Goal: Use online tool/utility: Utilize a website feature to perform a specific function

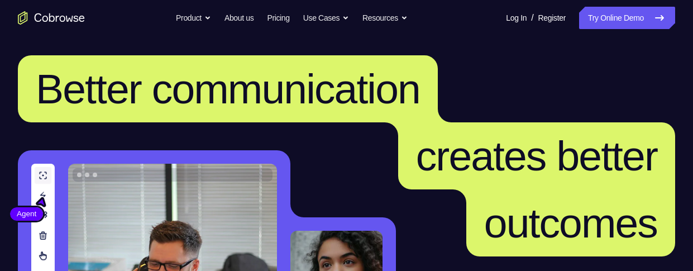
scroll to position [6, 0]
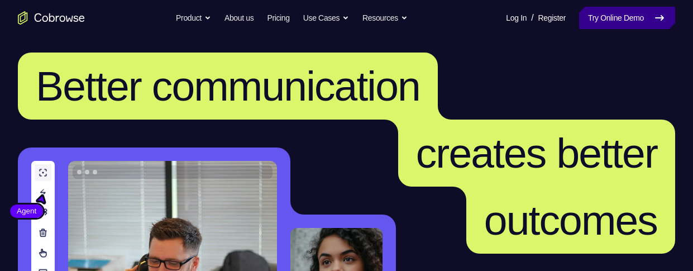
click at [600, 15] on link "Try Online Demo" at bounding box center [627, 18] width 96 height 22
click at [636, 22] on link "Try Online Demo" at bounding box center [627, 18] width 96 height 22
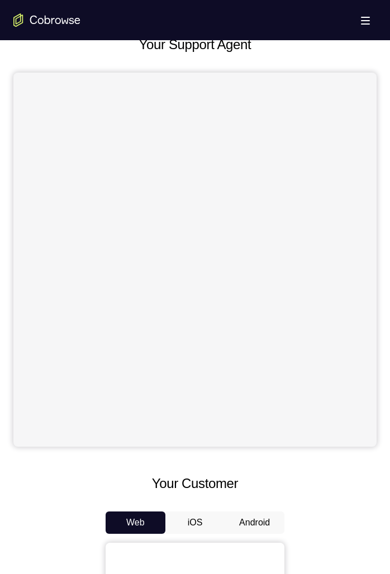
scroll to position [59, 0]
click at [253, 270] on button "Android" at bounding box center [255, 523] width 60 height 22
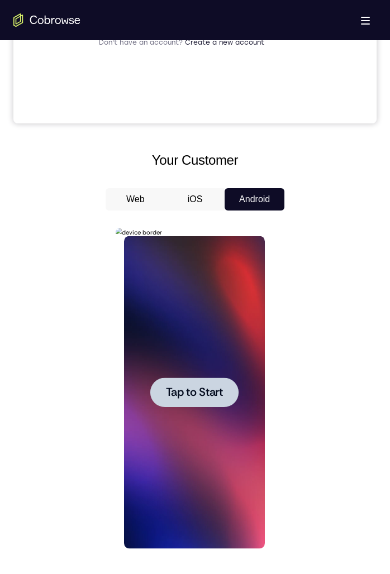
scroll to position [0, 0]
click at [174, 270] on span "Tap to Start" at bounding box center [193, 392] width 57 height 11
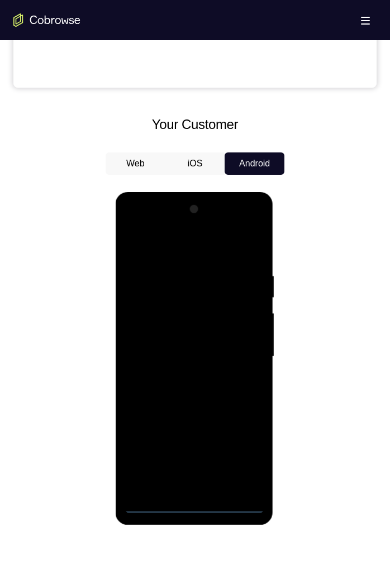
scroll to position [439, 0]
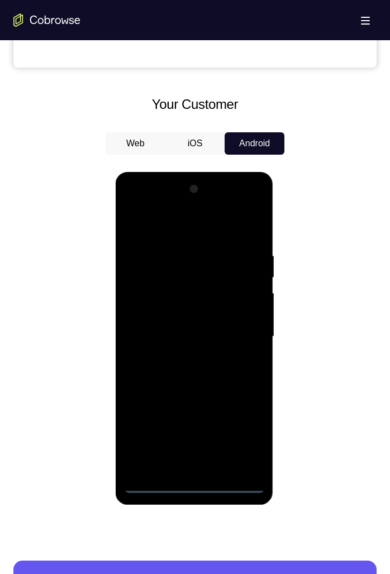
click at [192, 270] on div at bounding box center [193, 336] width 141 height 313
click at [237, 270] on div at bounding box center [193, 336] width 141 height 313
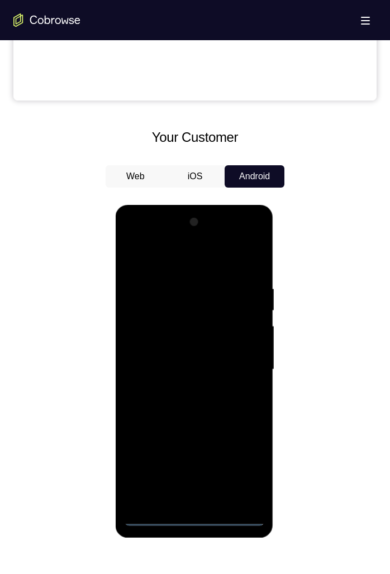
scroll to position [406, 0]
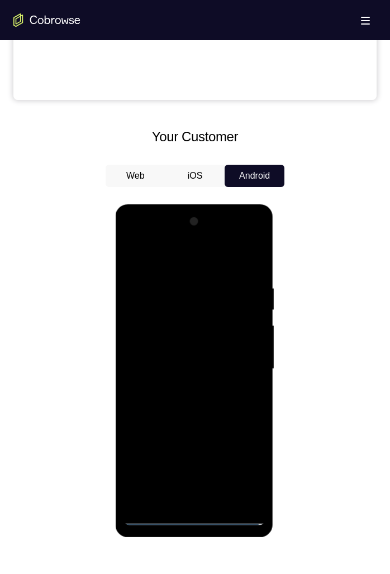
click at [167, 264] on div at bounding box center [193, 369] width 141 height 313
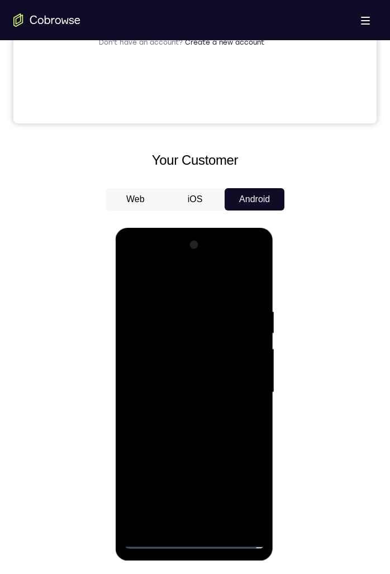
click at [243, 270] on div at bounding box center [193, 392] width 141 height 313
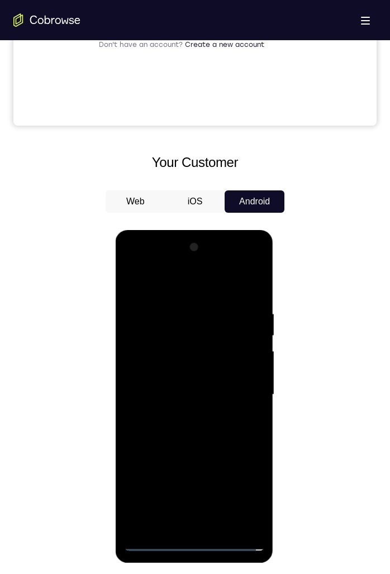
scroll to position [384, 0]
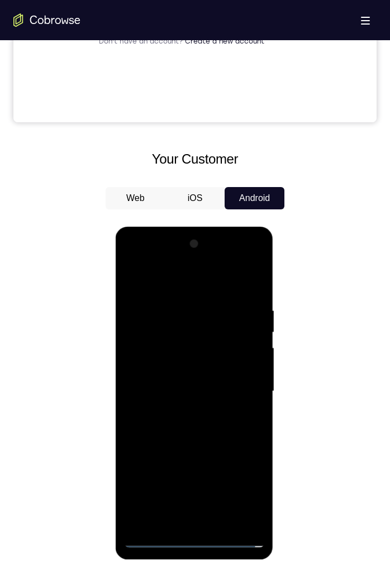
click at [183, 270] on div at bounding box center [193, 391] width 141 height 313
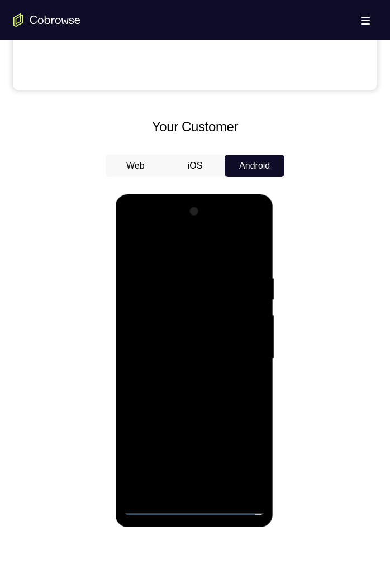
scroll to position [419, 0]
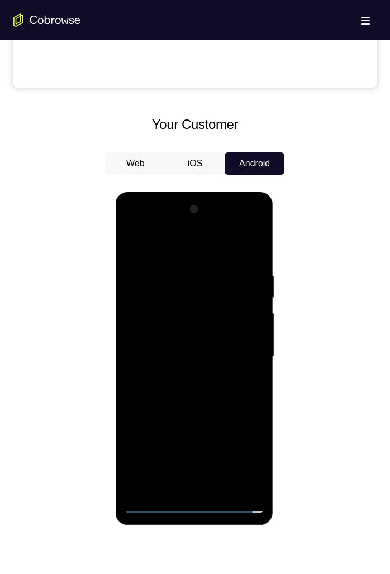
click at [225, 270] on div at bounding box center [193, 357] width 141 height 313
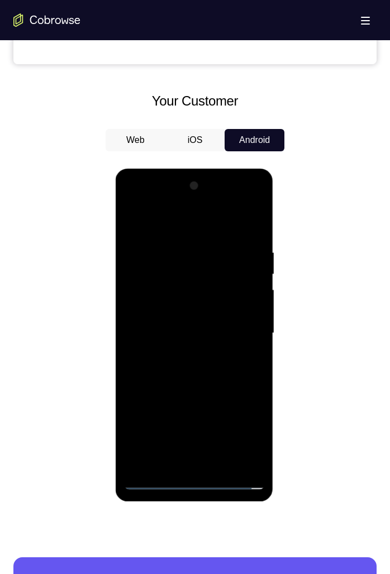
click at [189, 270] on div at bounding box center [193, 333] width 141 height 313
click at [136, 270] on div at bounding box center [193, 333] width 141 height 313
click at [250, 270] on div at bounding box center [193, 333] width 141 height 313
click at [249, 270] on div at bounding box center [193, 333] width 141 height 313
click at [159, 270] on div at bounding box center [193, 333] width 141 height 313
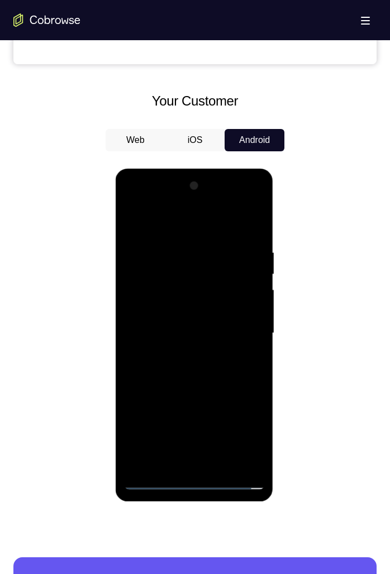
click at [174, 270] on div at bounding box center [193, 333] width 141 height 313
click at [196, 270] on div at bounding box center [193, 333] width 141 height 313
click at [199, 270] on div at bounding box center [193, 333] width 141 height 313
click at [245, 270] on div at bounding box center [193, 333] width 141 height 313
click at [180, 270] on div at bounding box center [193, 333] width 141 height 313
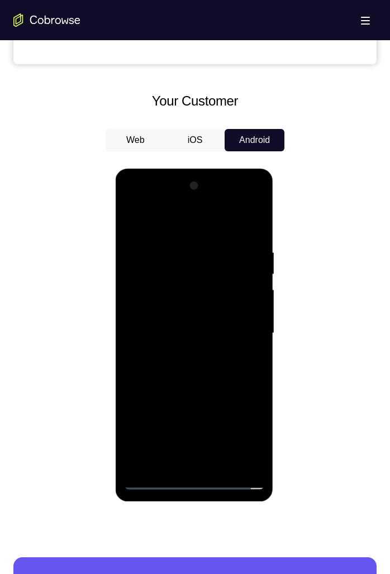
click at [182, 270] on div at bounding box center [193, 333] width 141 height 313
click at [233, 270] on div at bounding box center [193, 333] width 141 height 313
click at [159, 270] on div at bounding box center [193, 333] width 141 height 313
click at [174, 270] on div at bounding box center [193, 333] width 141 height 313
click at [157, 270] on div at bounding box center [193, 333] width 141 height 313
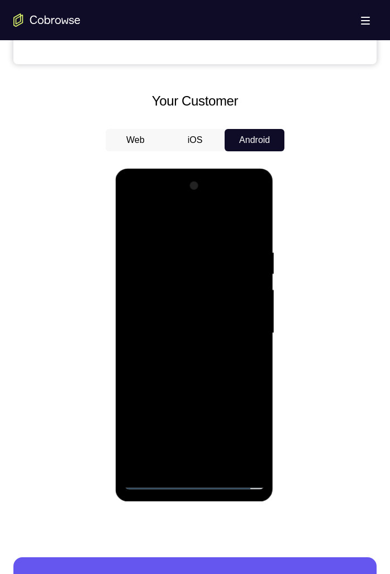
click at [218, 270] on div at bounding box center [193, 333] width 141 height 313
click at [219, 270] on div at bounding box center [193, 333] width 141 height 313
click at [135, 270] on div at bounding box center [193, 333] width 141 height 313
click at [170, 270] on div at bounding box center [193, 333] width 141 height 313
click at [171, 270] on div at bounding box center [193, 333] width 141 height 313
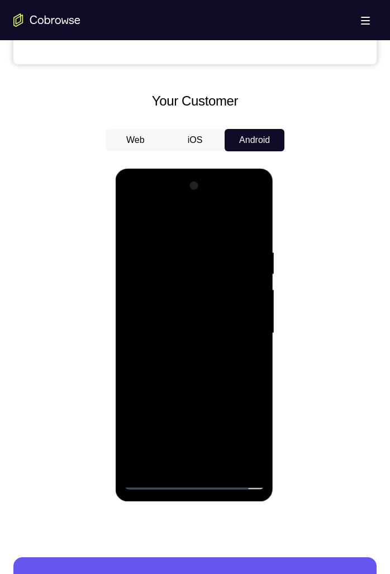
click at [218, 270] on div at bounding box center [193, 333] width 141 height 313
click at [225, 270] on div at bounding box center [193, 333] width 141 height 313
click at [152, 270] on div at bounding box center [193, 333] width 141 height 313
click at [213, 270] on div at bounding box center [193, 333] width 141 height 313
click at [221, 270] on div at bounding box center [193, 333] width 141 height 313
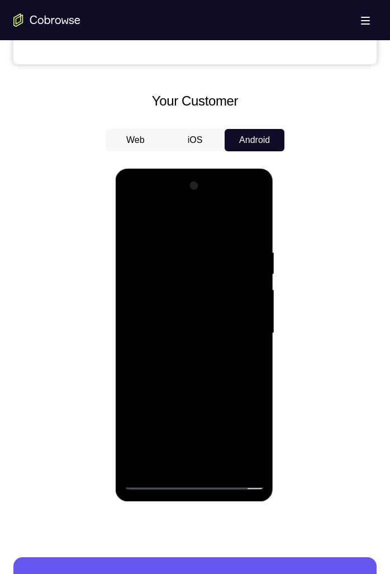
click at [153, 270] on div at bounding box center [193, 333] width 141 height 313
click at [212, 270] on div at bounding box center [193, 333] width 141 height 313
click at [134, 270] on div at bounding box center [193, 333] width 141 height 313
click at [132, 270] on div at bounding box center [193, 333] width 141 height 313
click at [146, 270] on div at bounding box center [193, 333] width 141 height 313
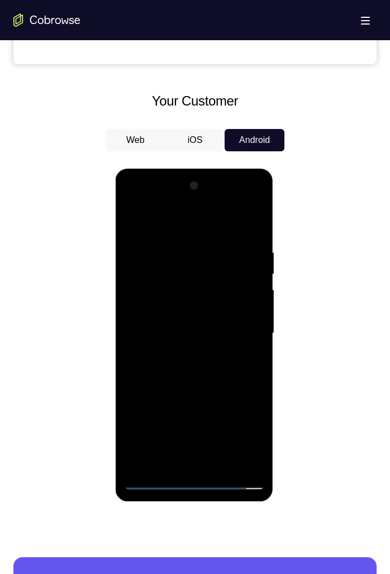
click at [257, 270] on div at bounding box center [193, 333] width 141 height 313
click at [256, 270] on div at bounding box center [193, 333] width 141 height 313
click at [229, 270] on div at bounding box center [193, 333] width 141 height 313
click at [236, 270] on div at bounding box center [193, 333] width 141 height 313
click at [217, 270] on div at bounding box center [193, 333] width 141 height 313
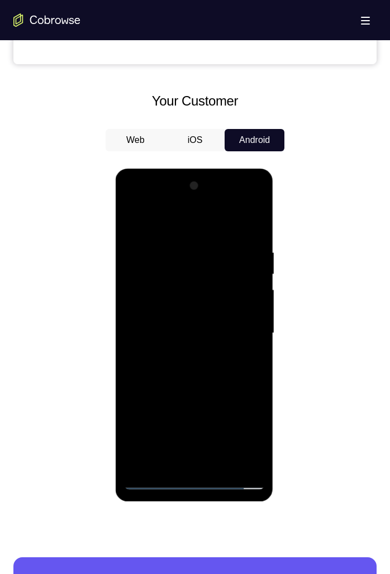
click at [221, 270] on div at bounding box center [193, 333] width 141 height 313
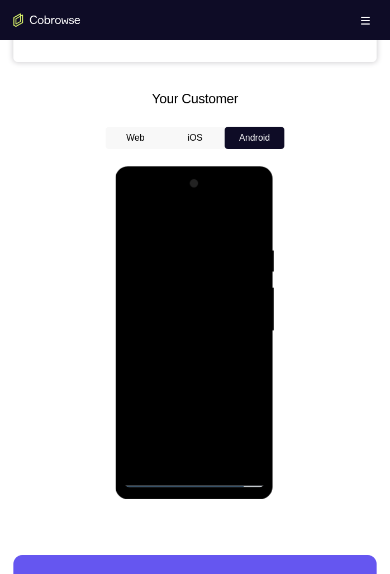
scroll to position [440, 0]
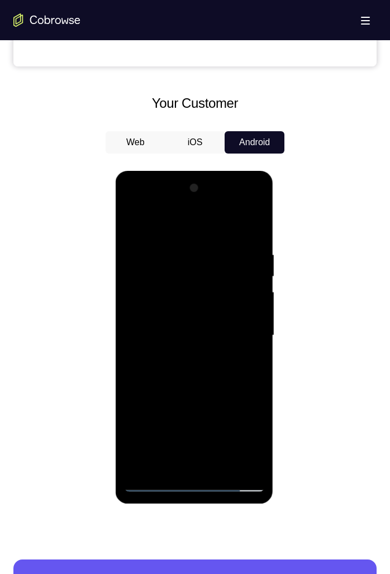
click at [230, 270] on div at bounding box center [193, 335] width 141 height 313
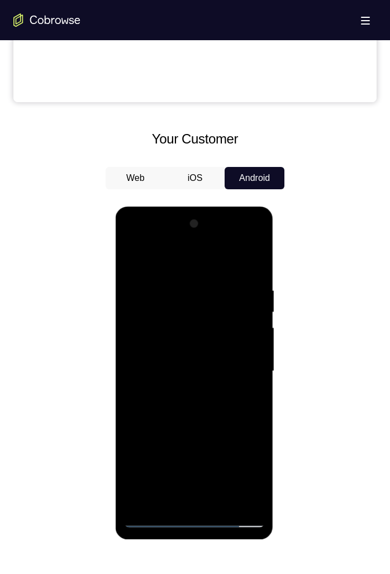
click at [247, 270] on div at bounding box center [193, 371] width 141 height 313
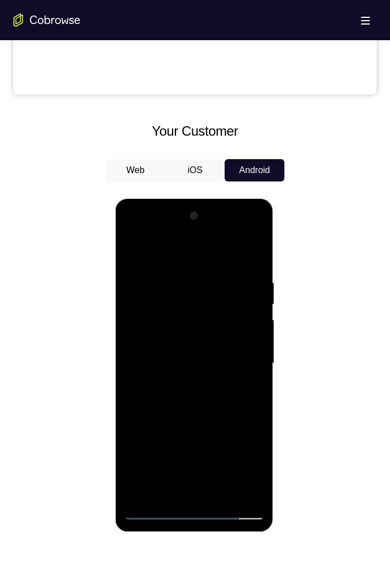
scroll to position [415, 0]
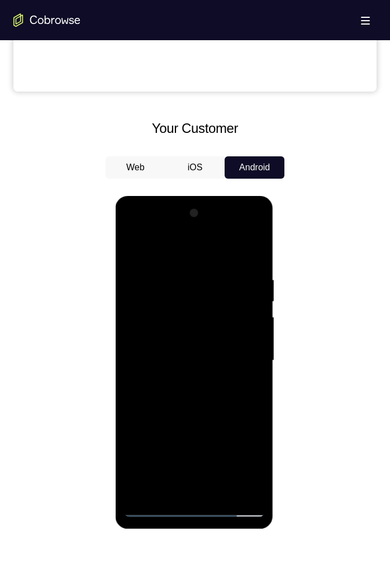
click at [237, 270] on div at bounding box center [193, 361] width 141 height 313
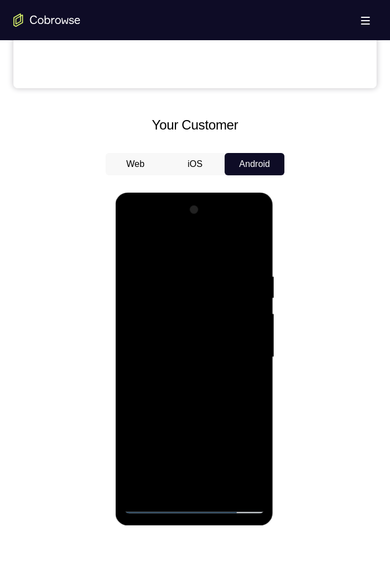
scroll to position [419, 0]
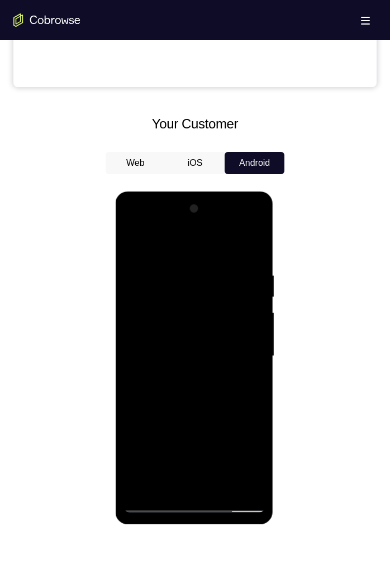
click at [255, 253] on div at bounding box center [193, 356] width 141 height 313
click at [175, 268] on div at bounding box center [193, 356] width 141 height 313
click at [254, 270] on div at bounding box center [193, 356] width 141 height 313
click at [251, 270] on div at bounding box center [193, 356] width 141 height 313
click at [252, 270] on div at bounding box center [193, 356] width 141 height 313
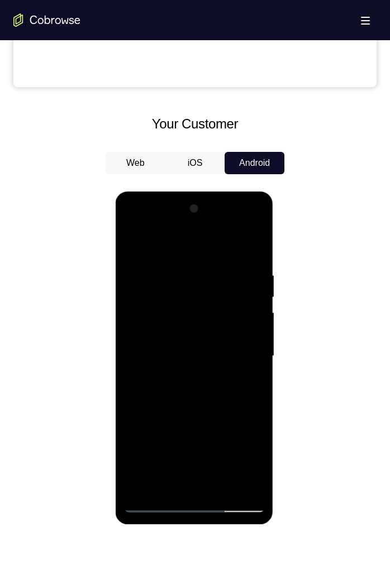
click at [254, 270] on div at bounding box center [193, 356] width 141 height 313
click at [253, 270] on div at bounding box center [193, 356] width 141 height 313
click at [250, 270] on div at bounding box center [193, 356] width 141 height 313
click at [248, 270] on div at bounding box center [193, 356] width 141 height 313
click at [244, 270] on div at bounding box center [193, 356] width 141 height 313
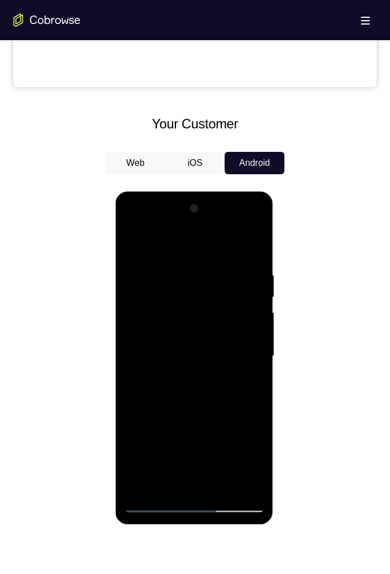
click at [236, 270] on div at bounding box center [193, 356] width 141 height 313
click at [241, 270] on div at bounding box center [193, 356] width 141 height 313
click at [246, 270] on div at bounding box center [193, 356] width 141 height 313
click at [244, 270] on div at bounding box center [193, 356] width 141 height 313
click at [241, 270] on div at bounding box center [193, 356] width 141 height 313
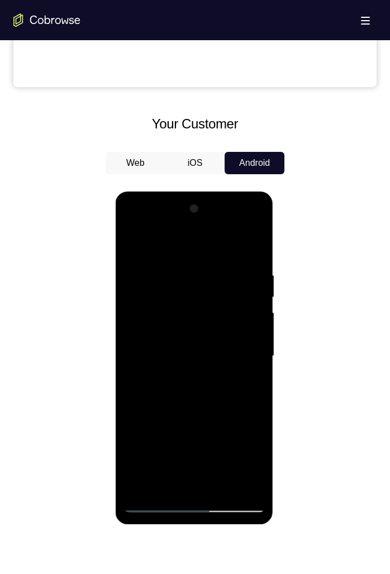
click at [241, 270] on div at bounding box center [193, 356] width 141 height 313
click at [243, 270] on div at bounding box center [193, 356] width 141 height 313
click at [244, 270] on div at bounding box center [193, 356] width 141 height 313
click at [132, 270] on div at bounding box center [193, 356] width 141 height 313
click at [247, 270] on div at bounding box center [193, 356] width 141 height 313
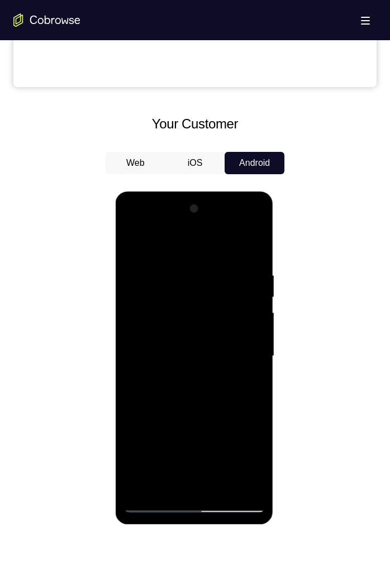
click at [246, 270] on div at bounding box center [193, 356] width 141 height 313
click at [244, 270] on div at bounding box center [193, 356] width 141 height 313
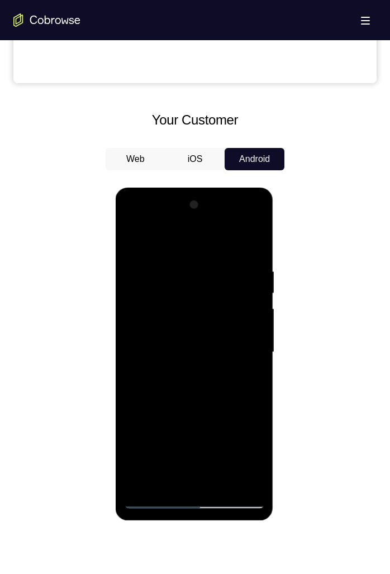
scroll to position [410, 0]
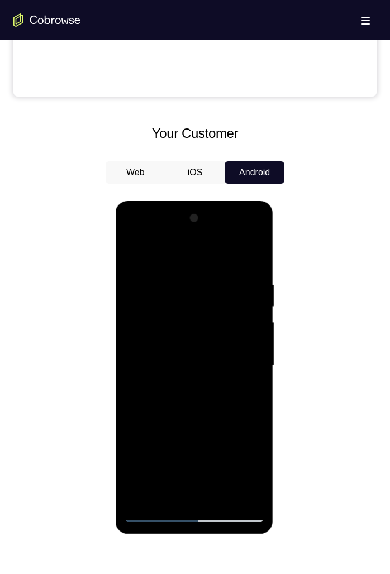
click at [248, 262] on div at bounding box center [193, 366] width 141 height 313
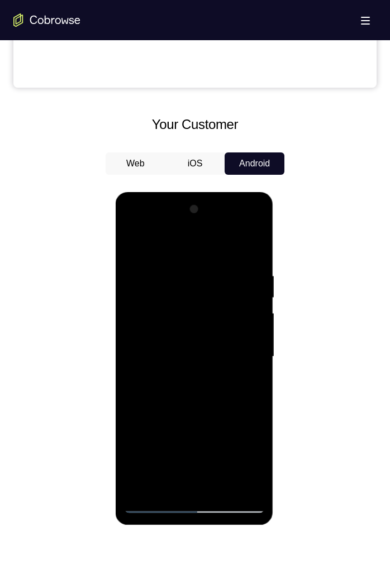
click at [220, 270] on div at bounding box center [193, 357] width 141 height 313
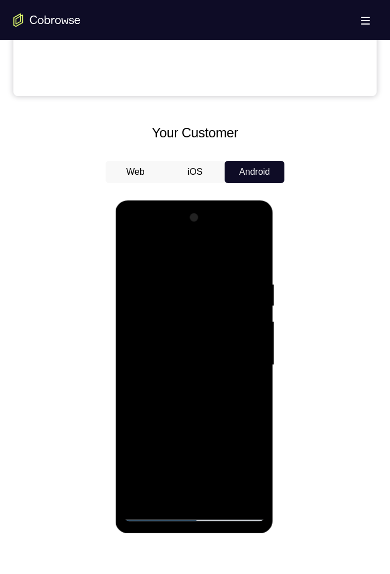
click at [222, 270] on div at bounding box center [193, 365] width 141 height 313
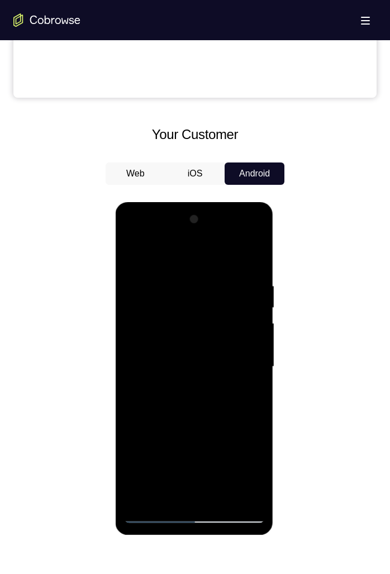
click at [225, 270] on div at bounding box center [193, 367] width 141 height 313
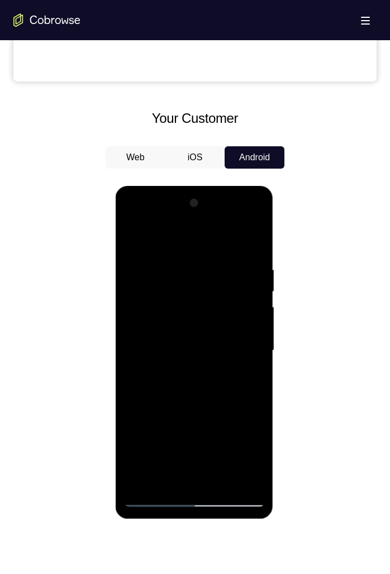
scroll to position [426, 0]
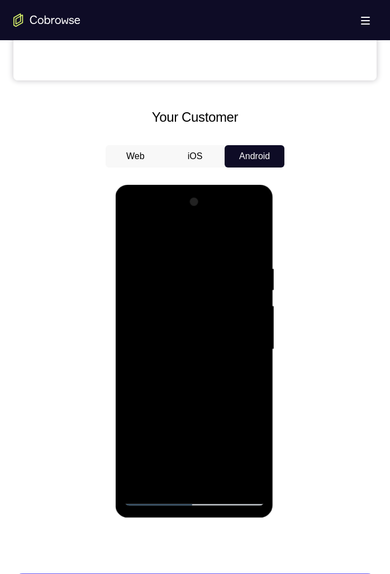
click at [241, 270] on div at bounding box center [193, 349] width 141 height 313
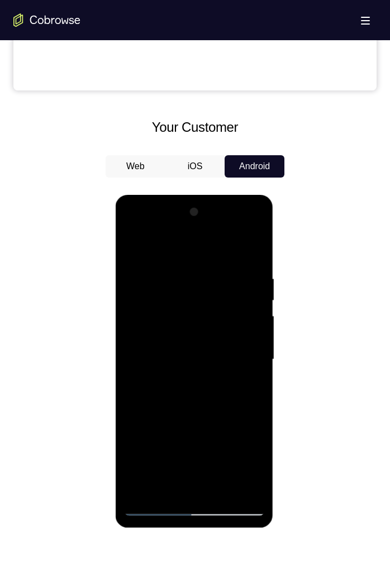
click at [244, 270] on div at bounding box center [193, 359] width 141 height 313
click at [237, 270] on div at bounding box center [193, 359] width 141 height 313
click at [203, 270] on div at bounding box center [193, 359] width 141 height 313
click at [139, 270] on div at bounding box center [193, 359] width 141 height 313
click at [136, 270] on div at bounding box center [193, 359] width 141 height 313
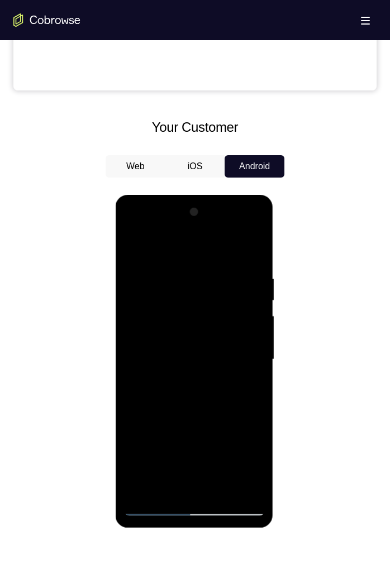
click at [207, 270] on div at bounding box center [193, 359] width 141 height 313
click at [222, 270] on div at bounding box center [193, 359] width 141 height 313
click at [156, 270] on div at bounding box center [193, 359] width 141 height 313
click at [140, 270] on div at bounding box center [193, 359] width 141 height 313
click at [232, 270] on div at bounding box center [193, 359] width 141 height 313
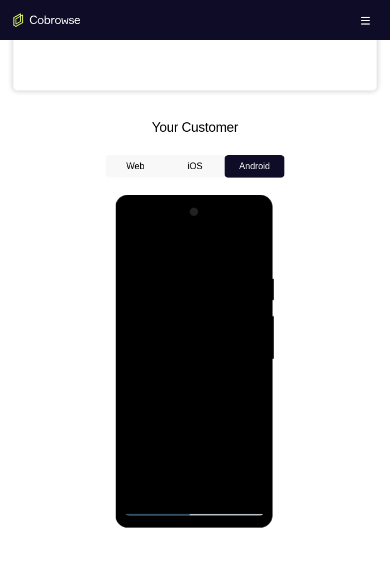
click at [216, 270] on div at bounding box center [193, 359] width 141 height 313
click at [195, 270] on div at bounding box center [193, 359] width 141 height 313
click at [136, 270] on div at bounding box center [193, 359] width 141 height 313
click at [221, 270] on div at bounding box center [193, 359] width 141 height 313
click at [226, 270] on div at bounding box center [193, 359] width 141 height 313
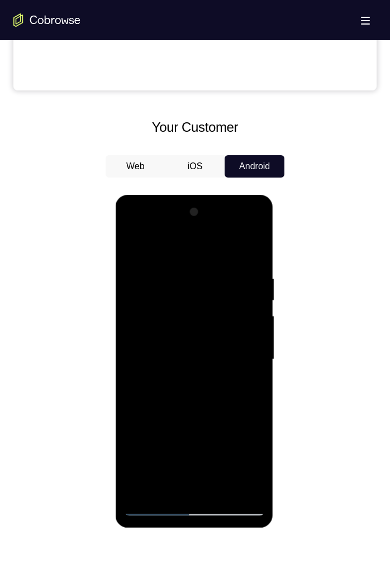
click at [169, 270] on div at bounding box center [193, 359] width 141 height 313
click at [229, 270] on div at bounding box center [193, 359] width 141 height 313
click at [153, 270] on div at bounding box center [193, 359] width 141 height 313
click at [135, 270] on div at bounding box center [193, 359] width 141 height 313
click at [205, 270] on div at bounding box center [193, 359] width 141 height 313
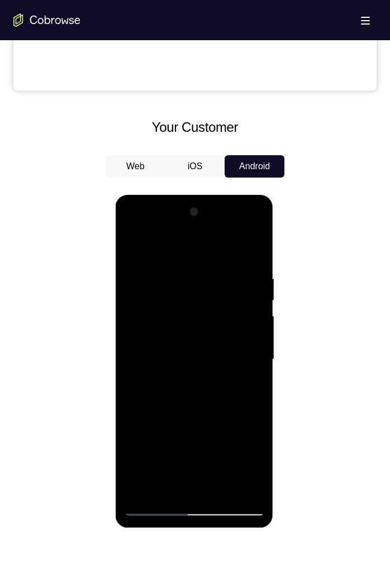
click at [167, 270] on div at bounding box center [193, 359] width 141 height 313
click at [226, 270] on div at bounding box center [193, 359] width 141 height 313
click at [225, 270] on div at bounding box center [193, 359] width 141 height 313
click at [248, 270] on div at bounding box center [193, 359] width 141 height 313
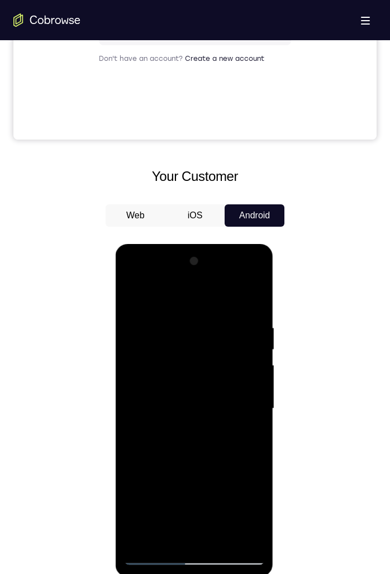
scroll to position [348, 0]
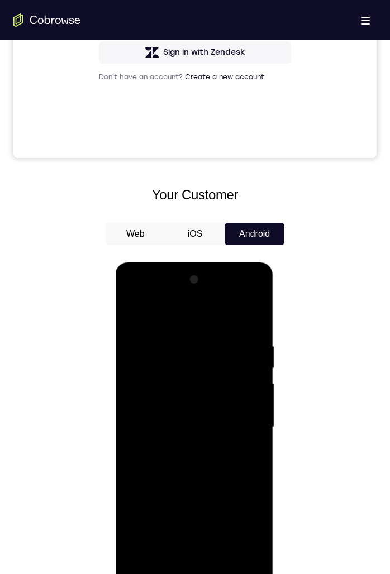
click at [241, 270] on div at bounding box center [193, 427] width 141 height 313
click at [236, 270] on div at bounding box center [193, 427] width 141 height 313
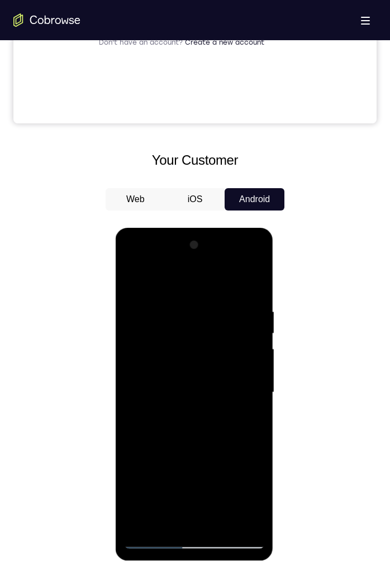
click at [229, 270] on div at bounding box center [193, 392] width 141 height 313
click at [190, 270] on div at bounding box center [193, 392] width 141 height 313
click at [207, 270] on div at bounding box center [193, 392] width 141 height 313
click at [158, 270] on div at bounding box center [193, 392] width 141 height 313
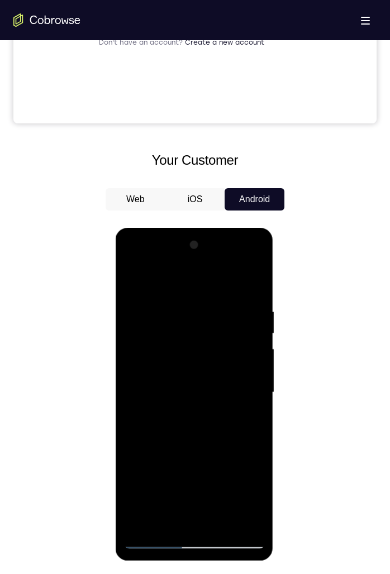
scroll to position [384, 0]
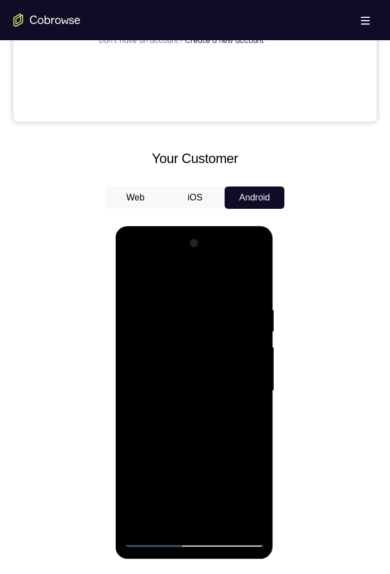
click at [186, 270] on div at bounding box center [193, 391] width 141 height 313
click at [184, 270] on div at bounding box center [193, 391] width 141 height 313
click at [160, 270] on div at bounding box center [193, 391] width 141 height 313
click at [174, 270] on div at bounding box center [193, 391] width 141 height 313
click at [205, 270] on div at bounding box center [193, 391] width 141 height 313
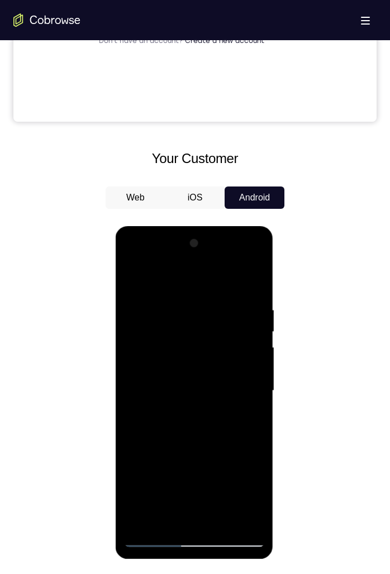
click at [163, 270] on div at bounding box center [193, 391] width 141 height 313
click at [223, 270] on div at bounding box center [193, 391] width 141 height 313
click at [222, 270] on div at bounding box center [193, 391] width 141 height 313
click at [250, 270] on div at bounding box center [193, 391] width 141 height 313
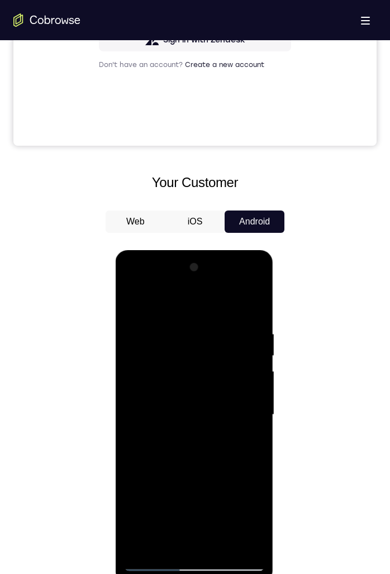
scroll to position [359, 0]
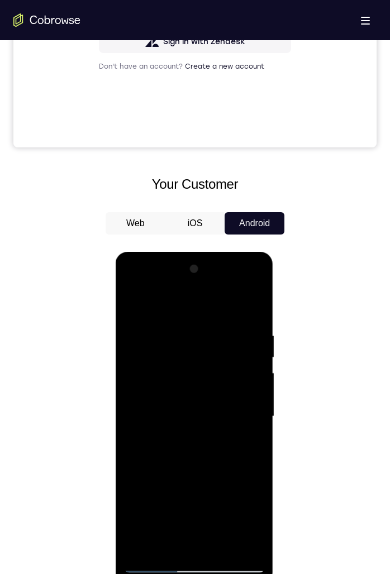
click at [245, 270] on div at bounding box center [193, 416] width 141 height 313
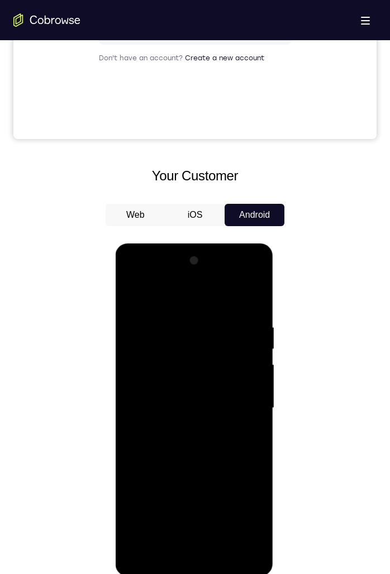
scroll to position [0, 0]
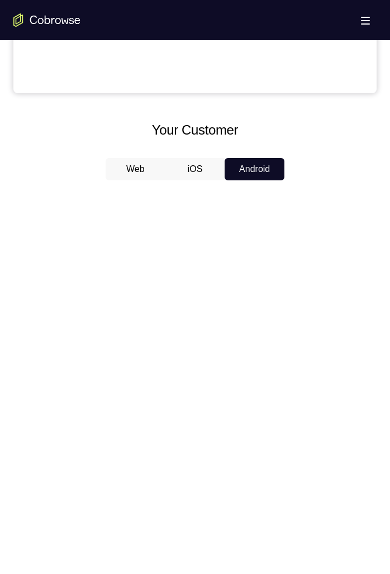
scroll to position [414, 0]
